Goal: Task Accomplishment & Management: Use online tool/utility

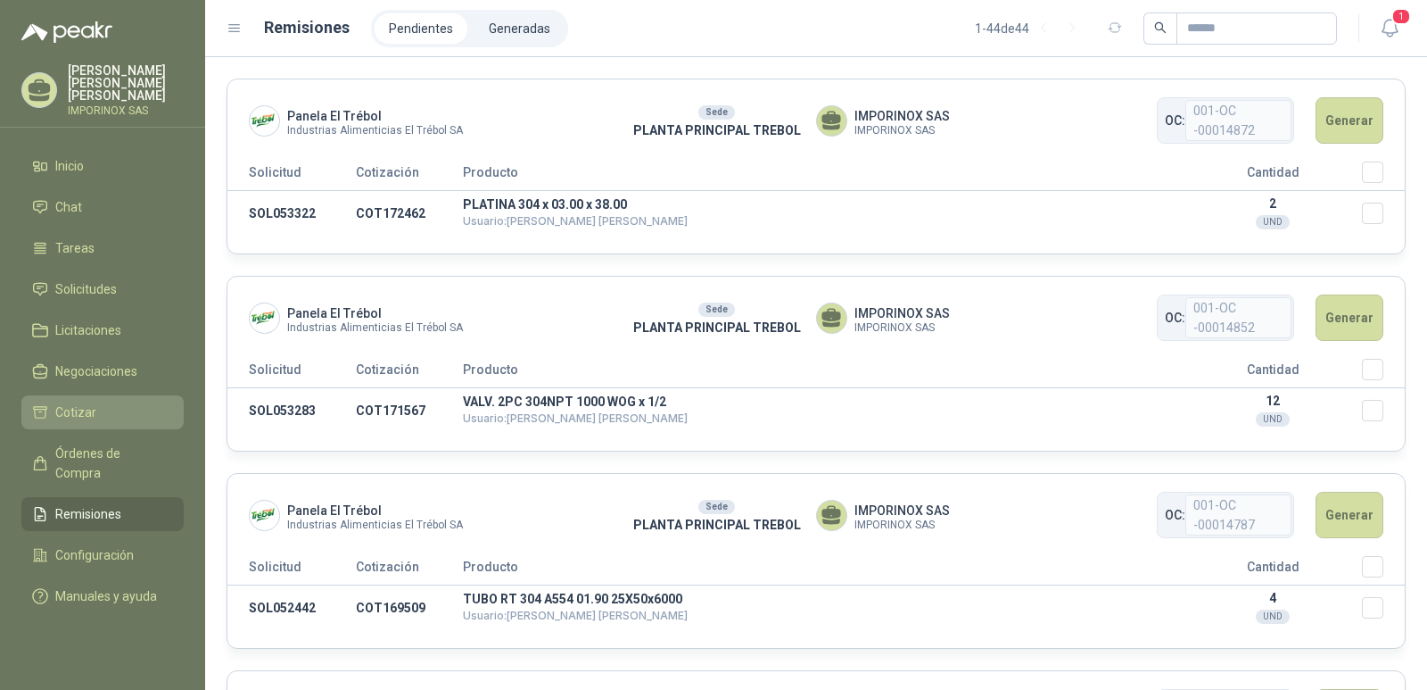
click at [79, 402] on span "Cotizar" at bounding box center [75, 412] width 41 height 20
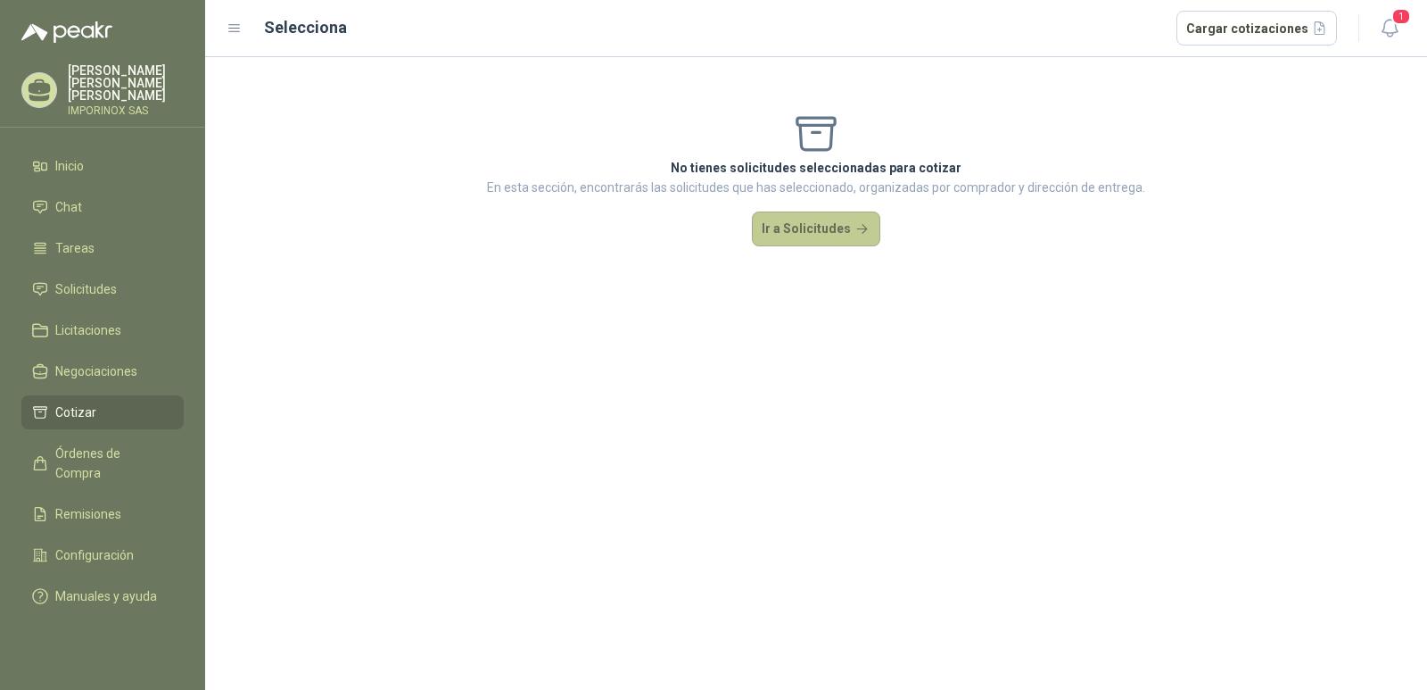
click at [816, 213] on button "Ir a Solicitudes" at bounding box center [816, 229] width 128 height 36
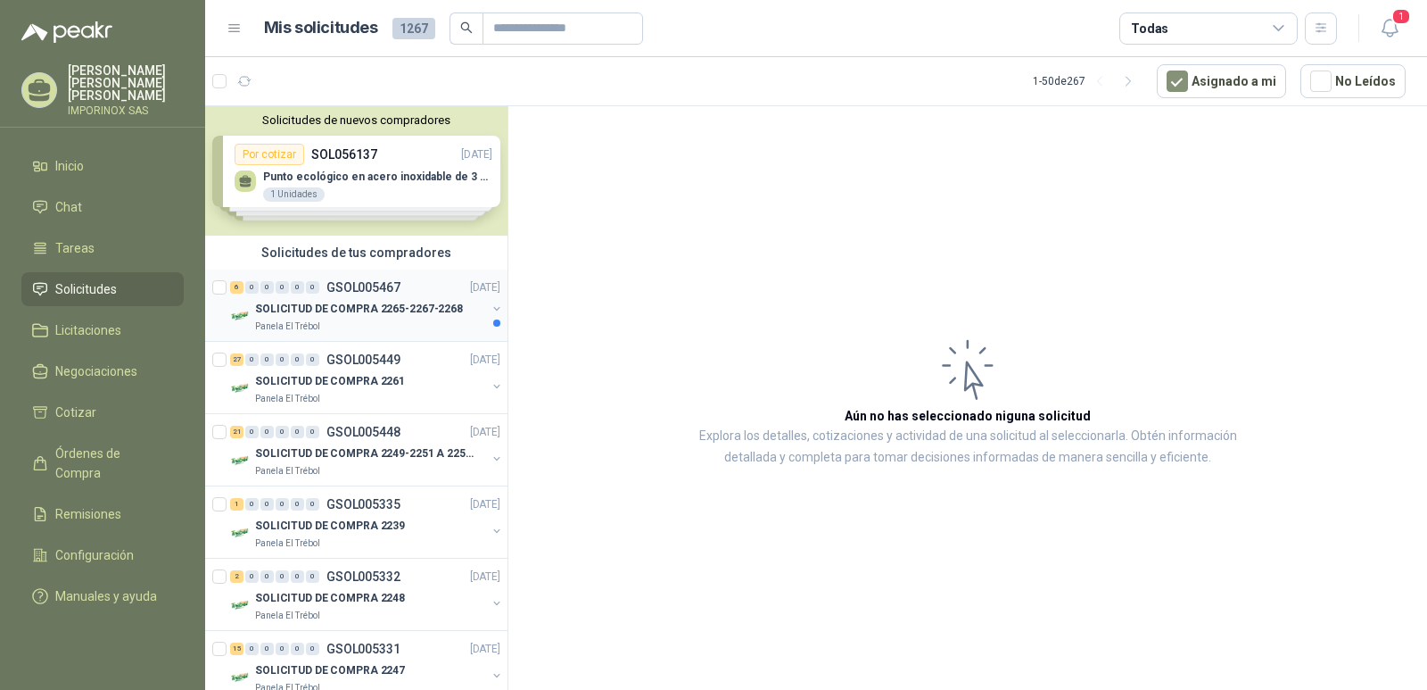
click at [306, 297] on div "6 0 0 0 0 0 GSOL005467 [DATE]" at bounding box center [367, 287] width 274 height 21
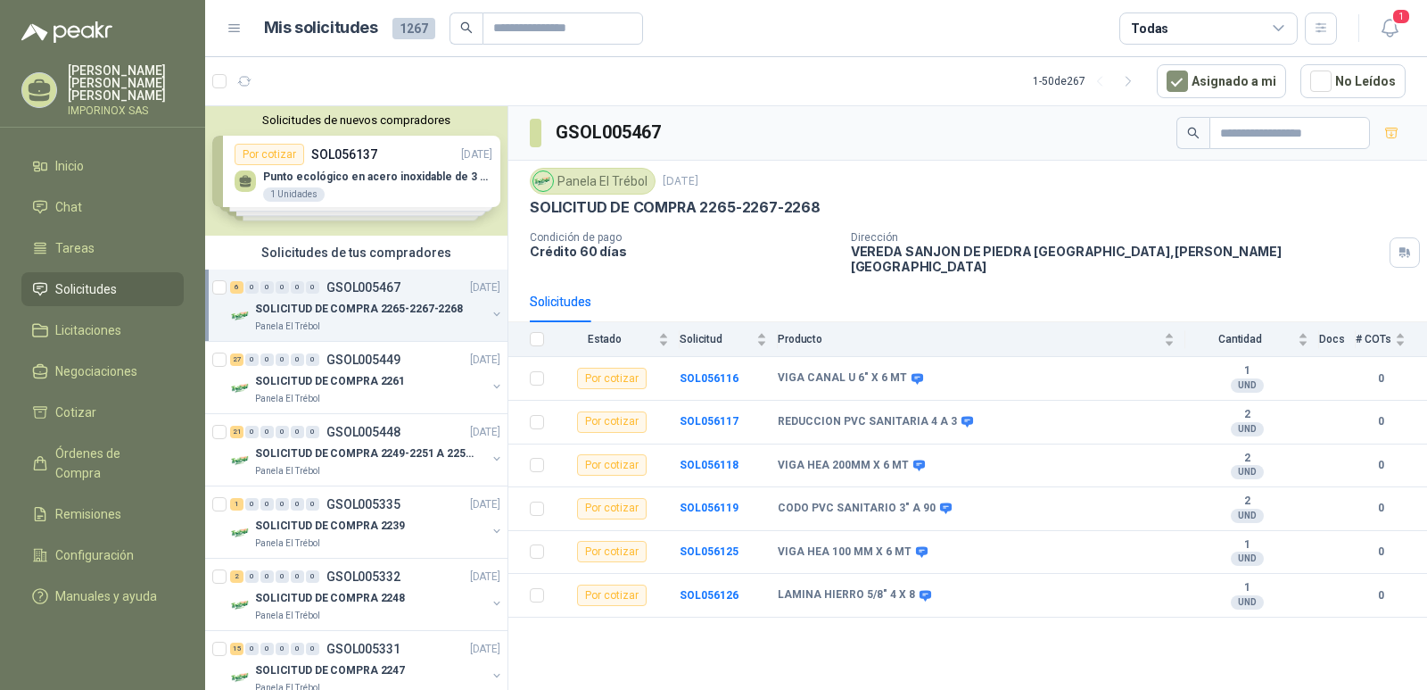
click at [355, 312] on p "SOLICITUD DE COMPRA 2265-2267-2268" at bounding box center [359, 309] width 208 height 17
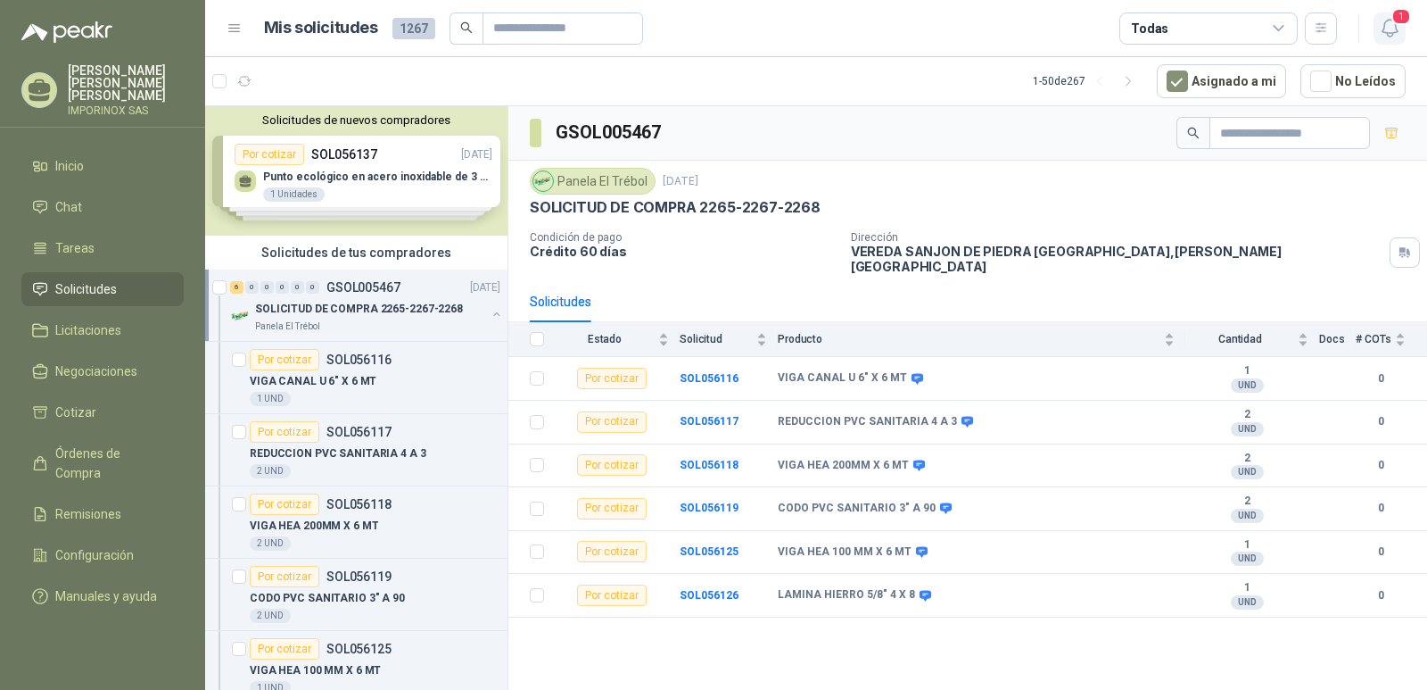
click at [1401, 12] on span "1" at bounding box center [1402, 16] width 20 height 17
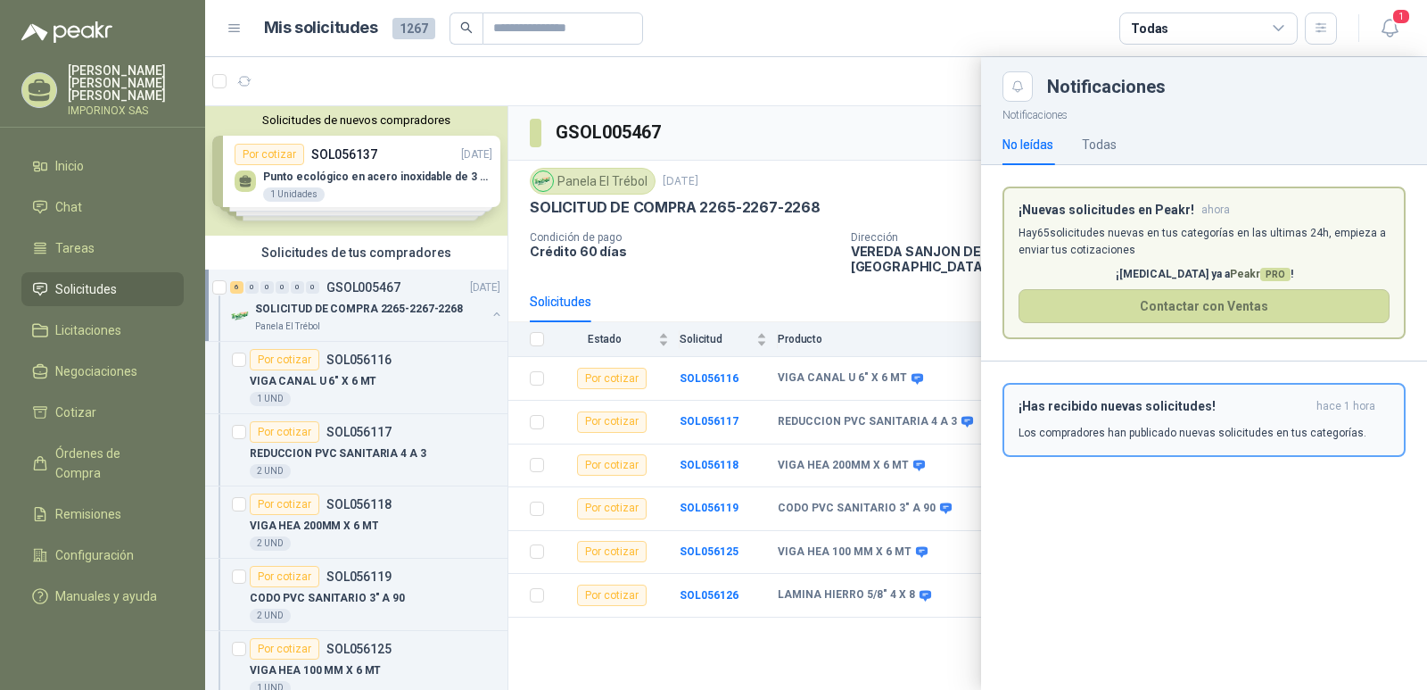
click at [1167, 411] on h3 "¡Has recibido nuevas solicitudes!" at bounding box center [1164, 406] width 291 height 15
